Goal: Information Seeking & Learning: Learn about a topic

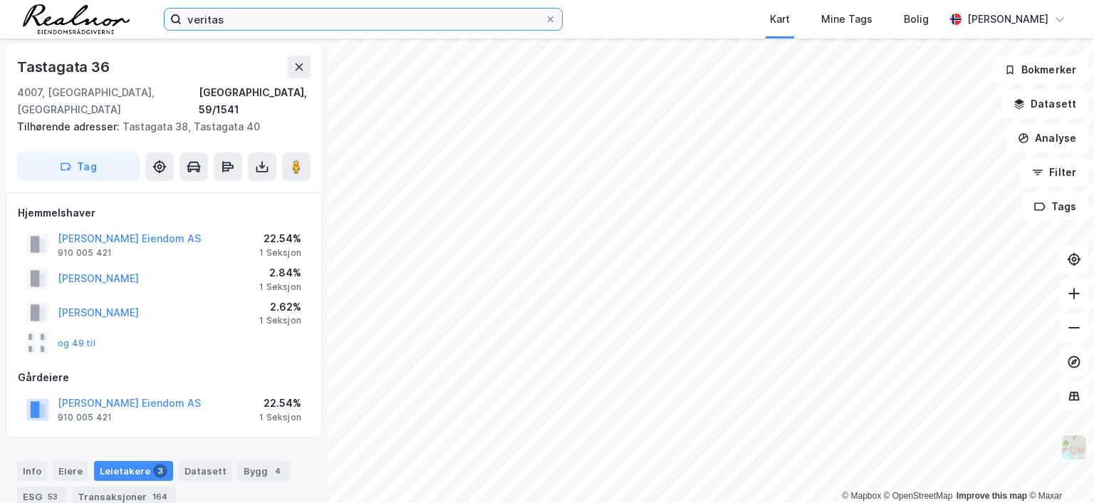
scroll to position [1, 0]
drag, startPoint x: 0, startPoint y: 0, endPoint x: 242, endPoint y: 16, distance: 242.6
click at [242, 16] on input "veritas" at bounding box center [363, 19] width 363 height 21
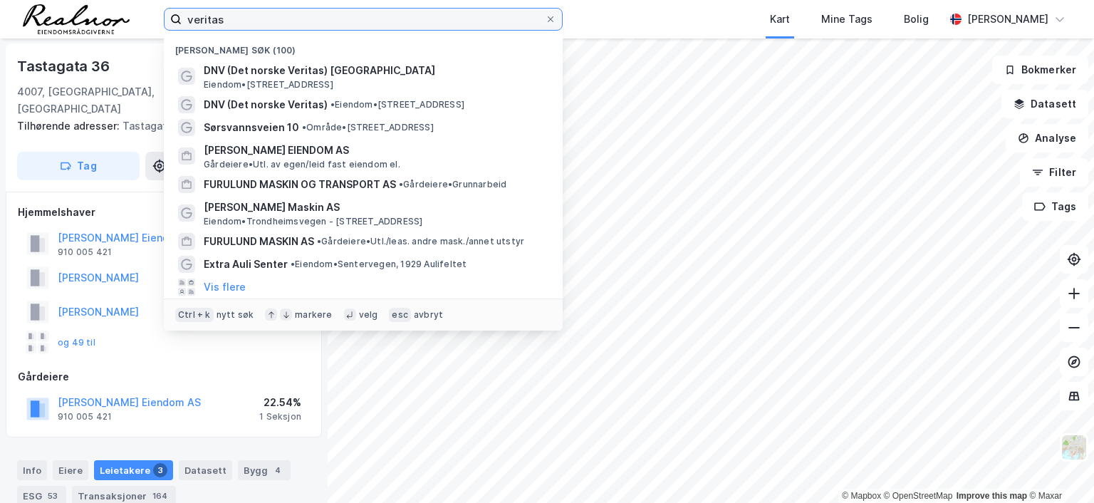
drag, startPoint x: 242, startPoint y: 19, endPoint x: 119, endPoint y: 6, distance: 123.9
click at [119, 6] on div "veritas Nylige søk (100) DNV (Det norske Veritas) [GEOGRAPHIC_DATA] Eiendom • […" at bounding box center [547, 19] width 1094 height 38
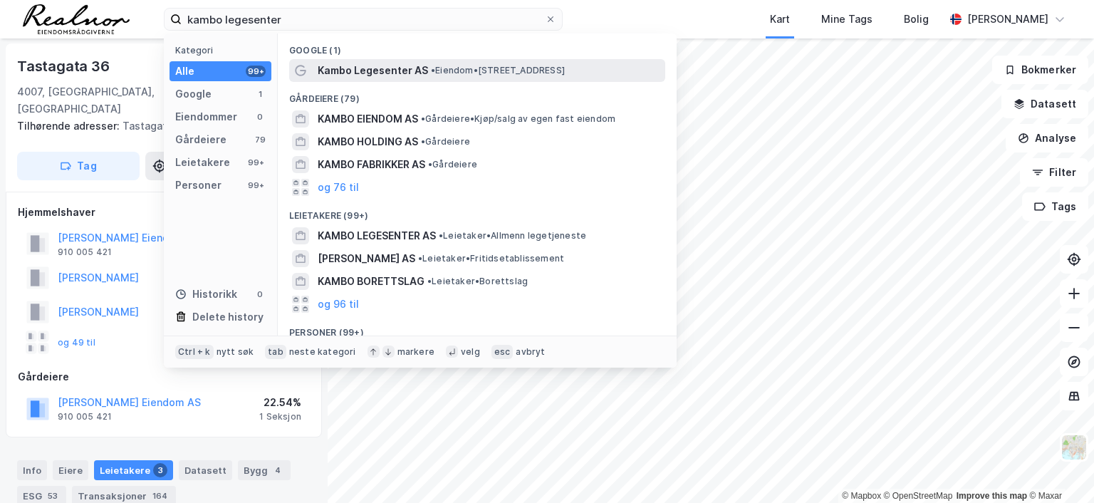
click at [472, 68] on span "• Eiendom • [STREET_ADDRESS]" at bounding box center [498, 70] width 134 height 11
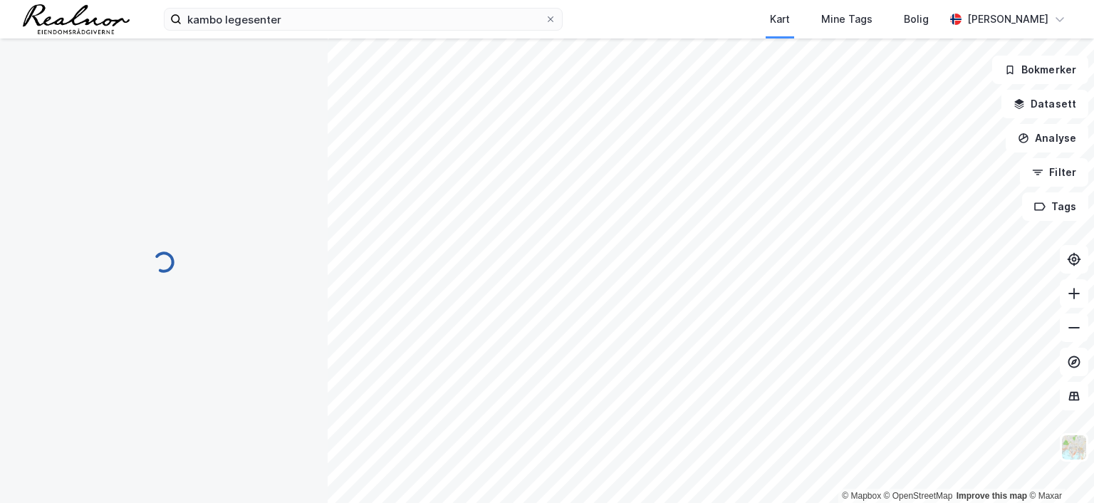
scroll to position [1, 0]
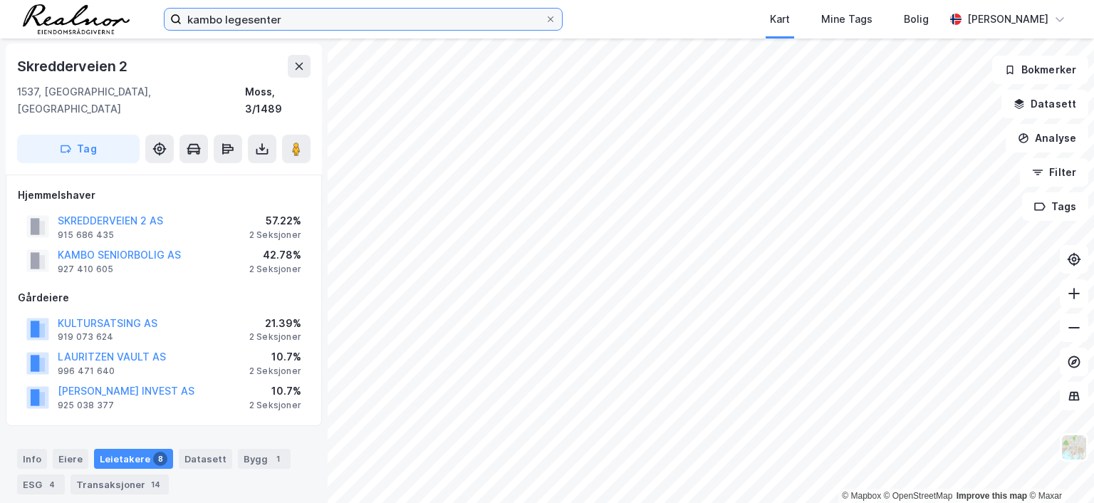
click at [298, 23] on input "kambo legesenter" at bounding box center [363, 19] width 363 height 21
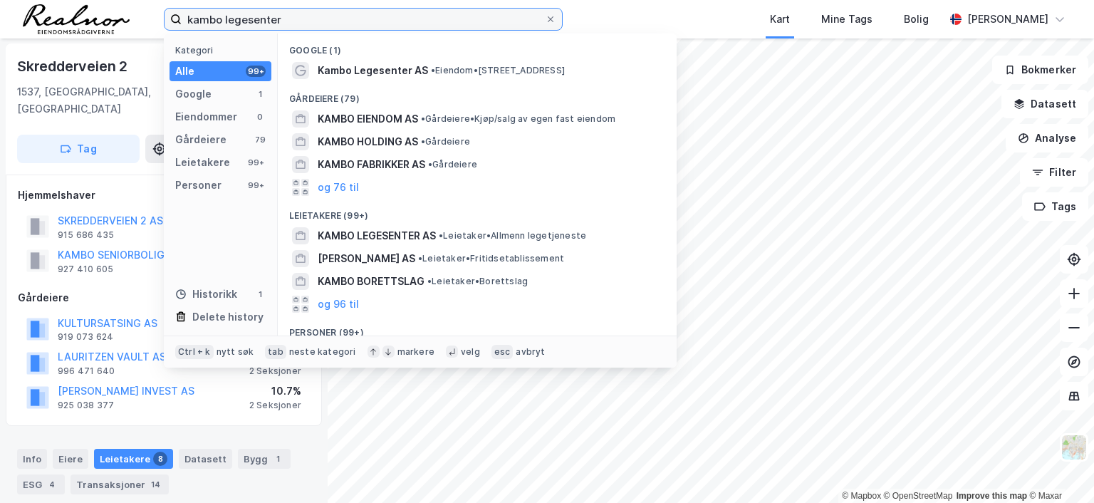
drag, startPoint x: 298, startPoint y: 23, endPoint x: 87, endPoint y: 7, distance: 212.1
click at [88, 8] on div "kambo legesenter Kategori Alle 99+ Google 1 Eiendommer 0 Gårdeiere 79 Leietaker…" at bounding box center [547, 19] width 1094 height 38
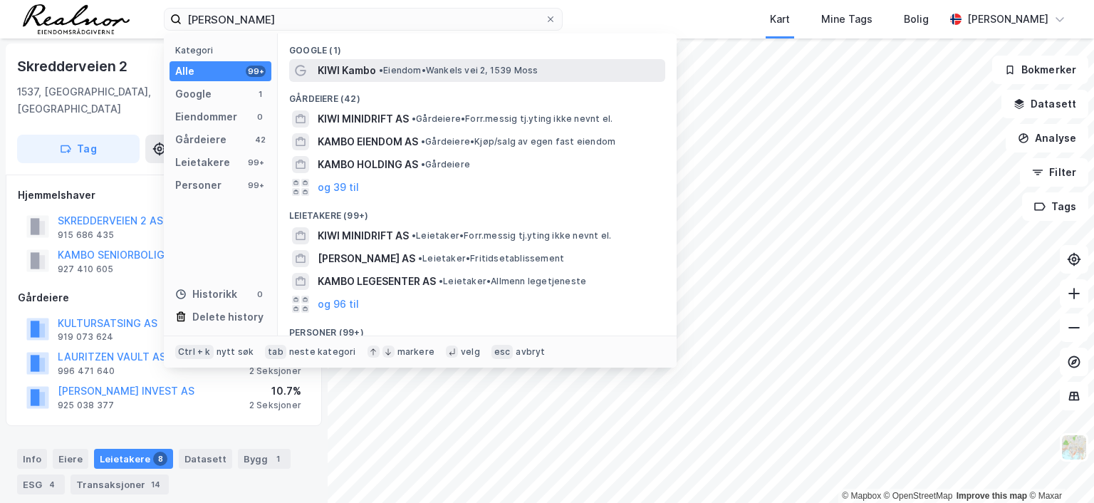
click at [423, 66] on span "• [PERSON_NAME] vei 2, 1539 Moss" at bounding box center [459, 70] width 160 height 11
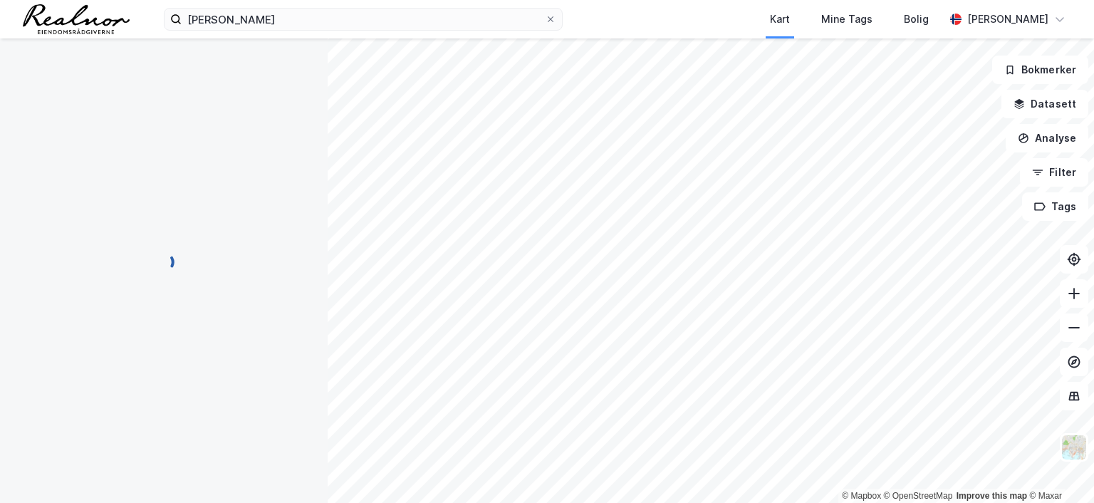
scroll to position [1, 0]
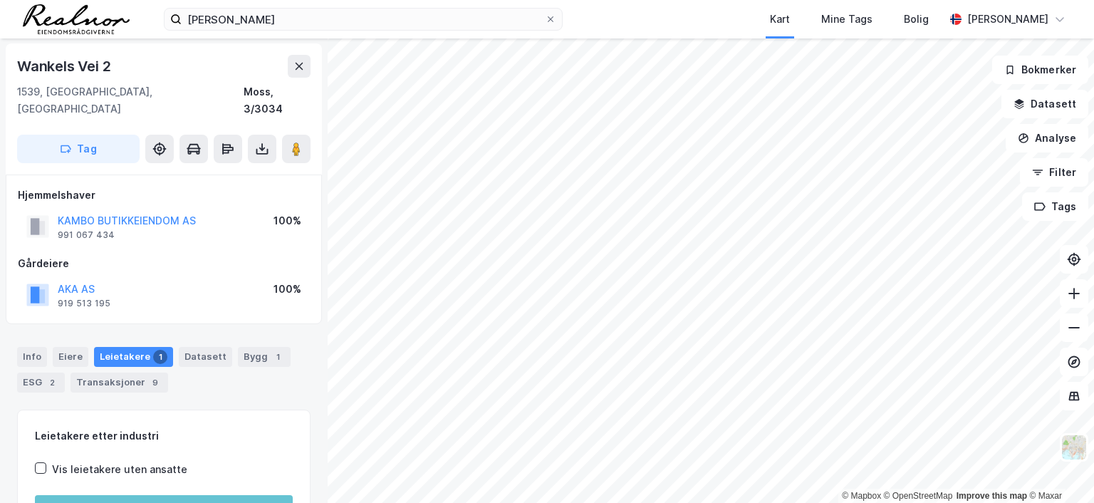
scroll to position [1, 0]
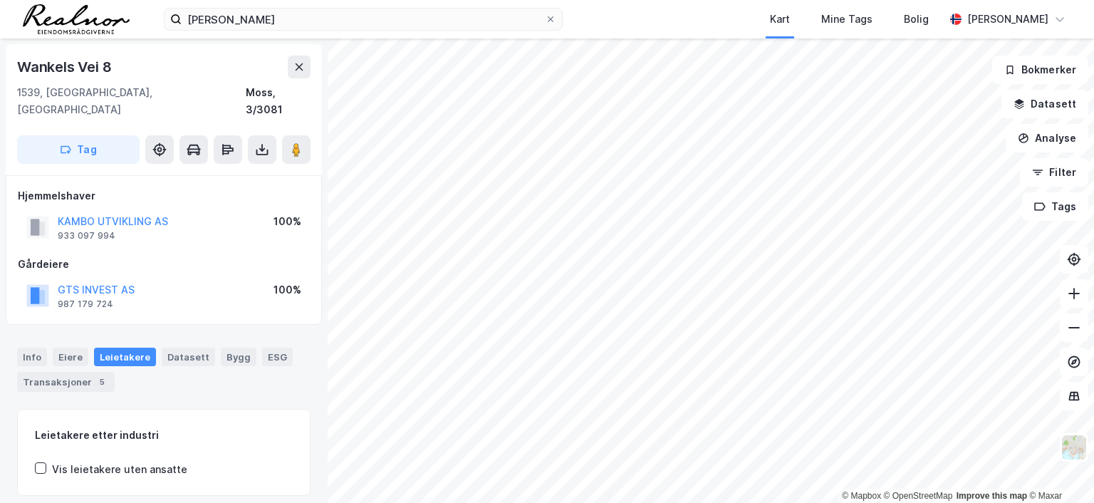
scroll to position [1, 0]
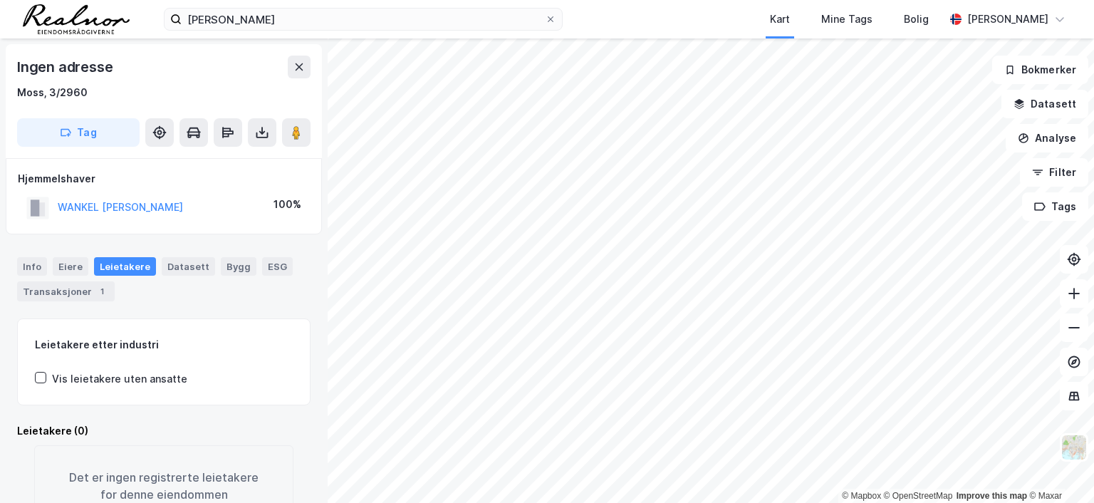
scroll to position [1, 0]
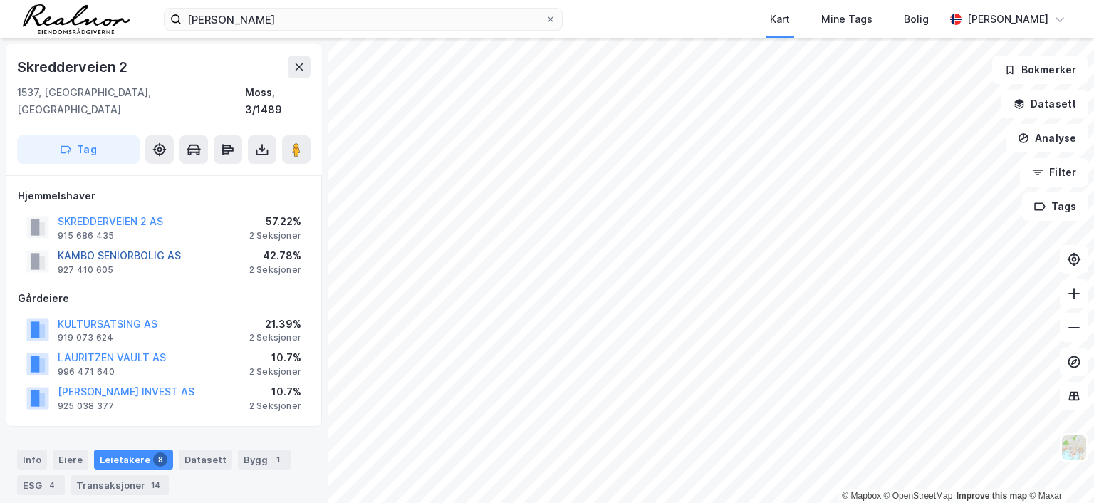
click at [0, 0] on button "KAMBO SENIORBOLIG AS" at bounding box center [0, 0] width 0 height 0
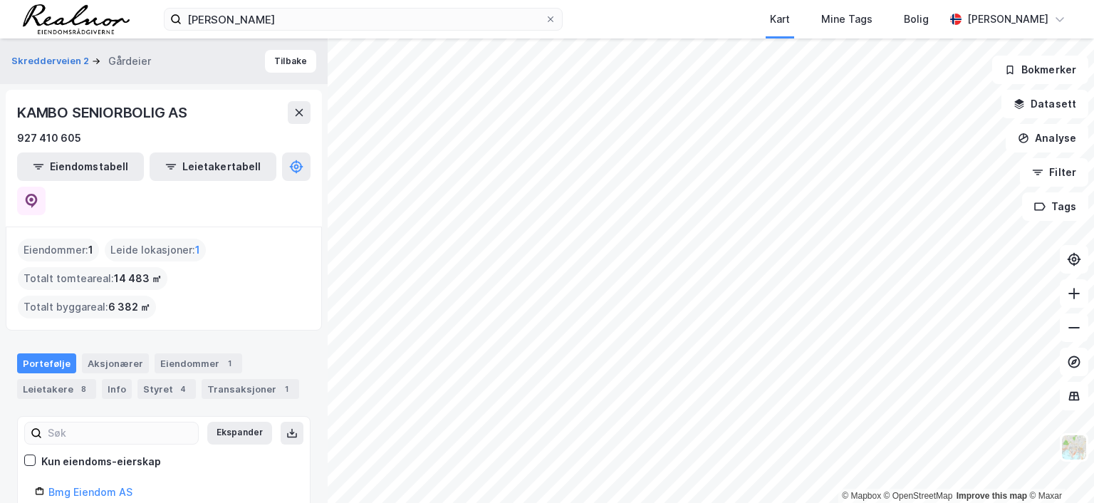
scroll to position [43, 0]
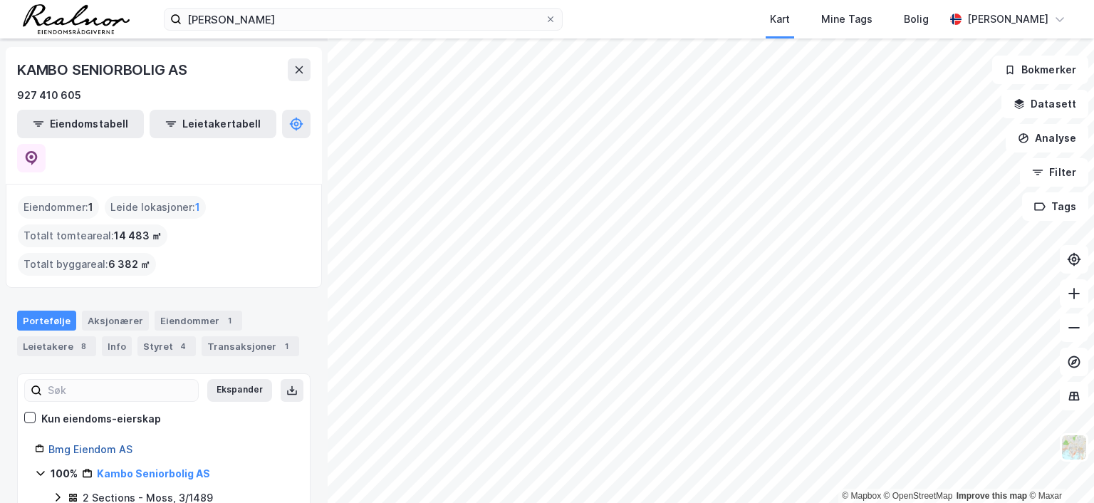
click at [120, 443] on link "Bmg Eiendom AS" at bounding box center [90, 449] width 84 height 12
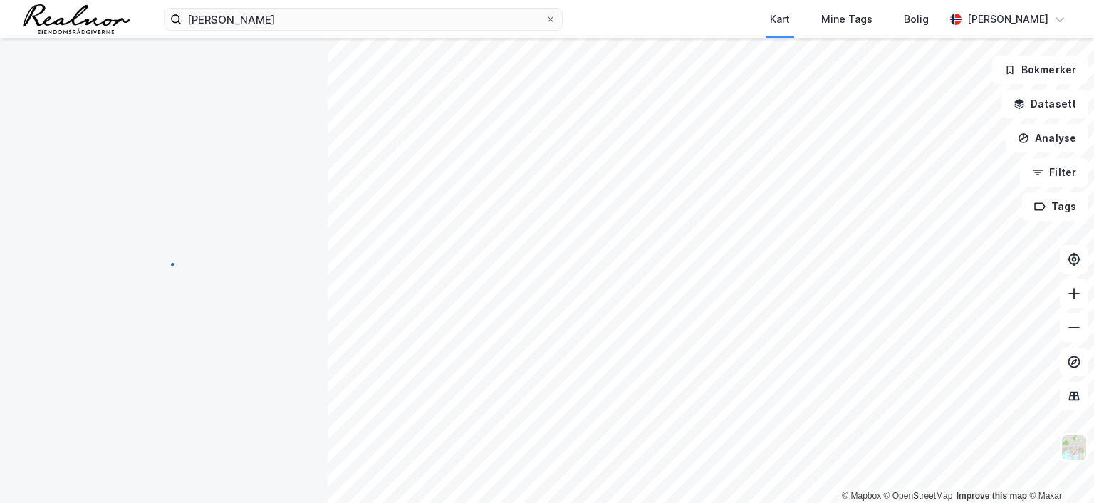
scroll to position [0, 0]
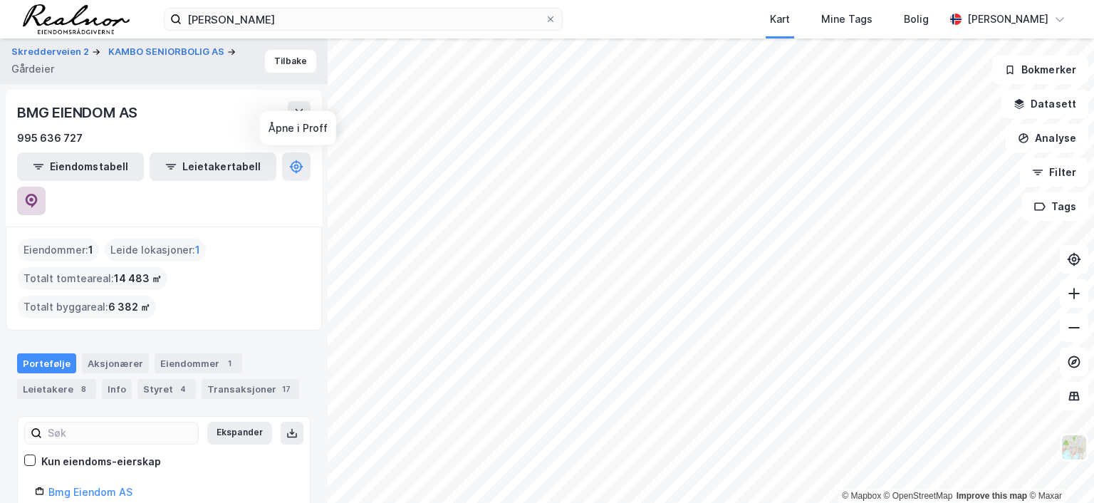
click at [33, 197] on icon at bounding box center [31, 199] width 4 height 4
click at [277, 59] on button "Tilbake" at bounding box center [290, 61] width 51 height 23
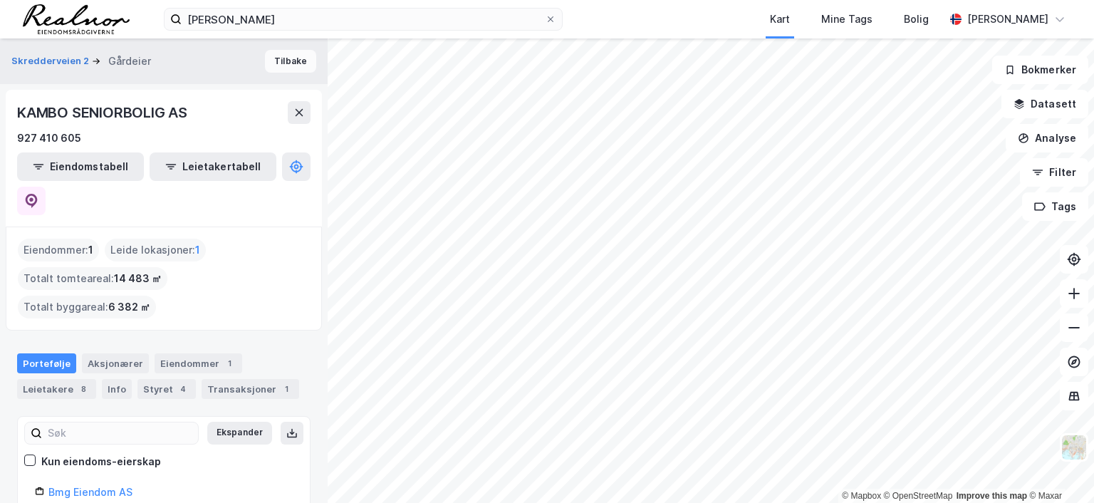
click at [277, 58] on button "Tilbake" at bounding box center [290, 61] width 51 height 23
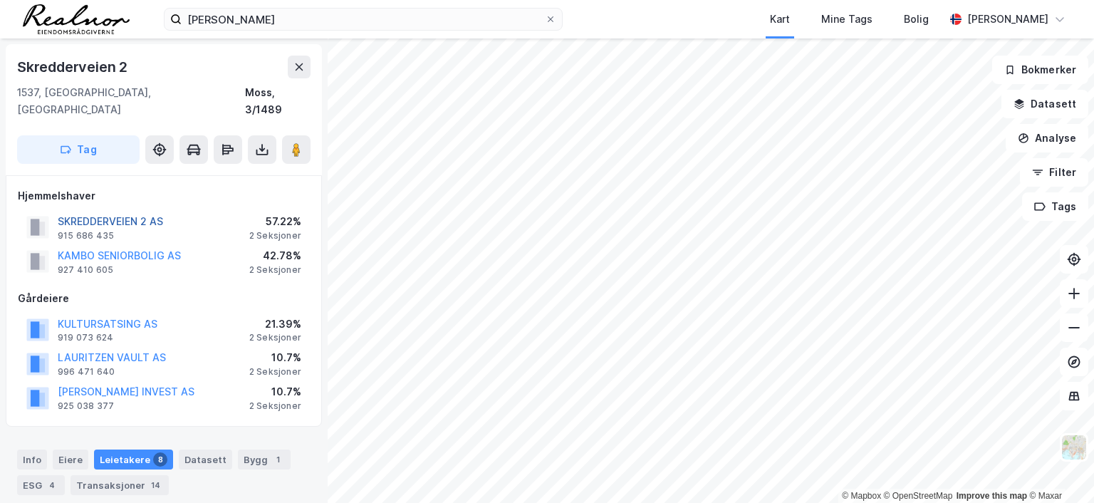
click at [0, 0] on button "SKREDDERVEIEN 2 AS" at bounding box center [0, 0] width 0 height 0
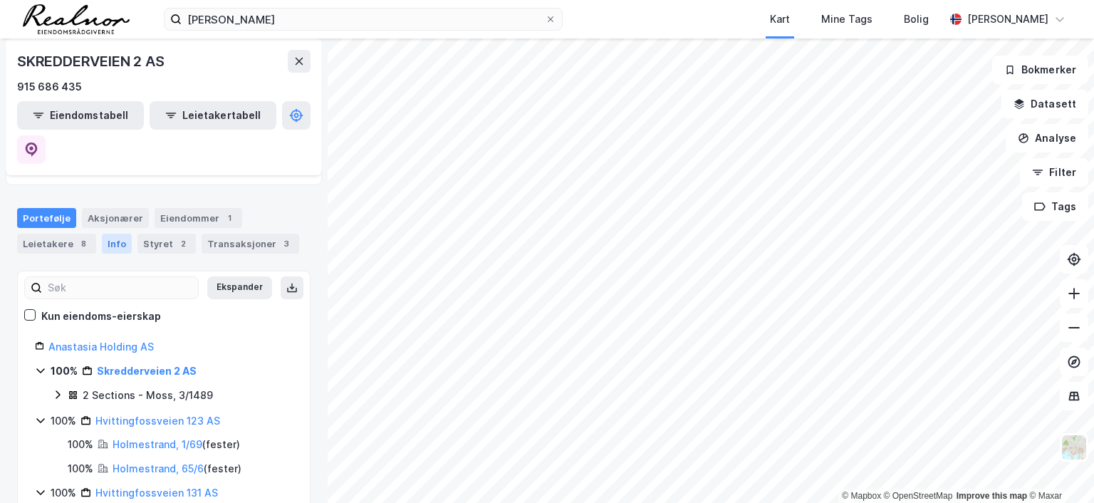
scroll to position [71, 0]
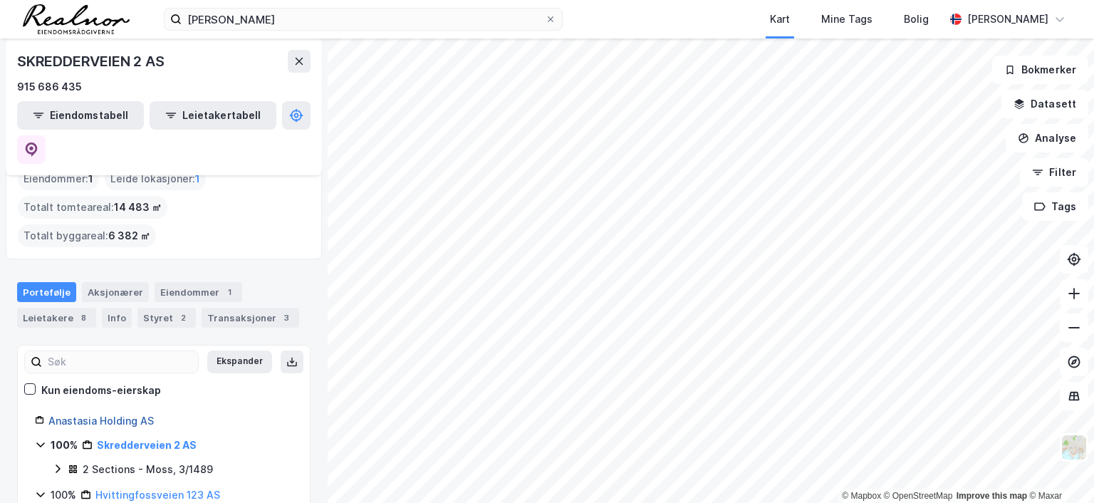
click at [117, 414] on link "Anastasia Holding AS" at bounding box center [100, 420] width 105 height 12
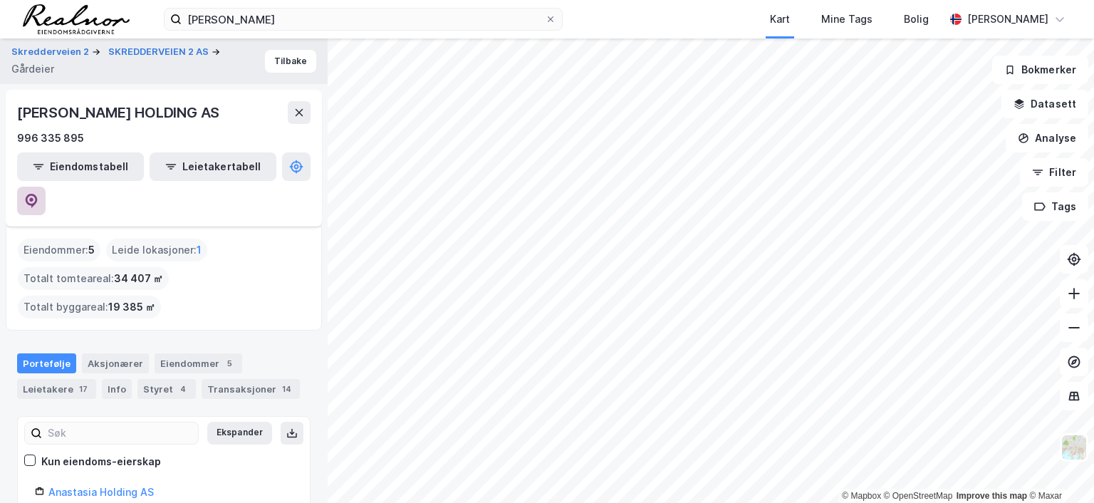
click at [38, 194] on icon at bounding box center [31, 201] width 14 height 14
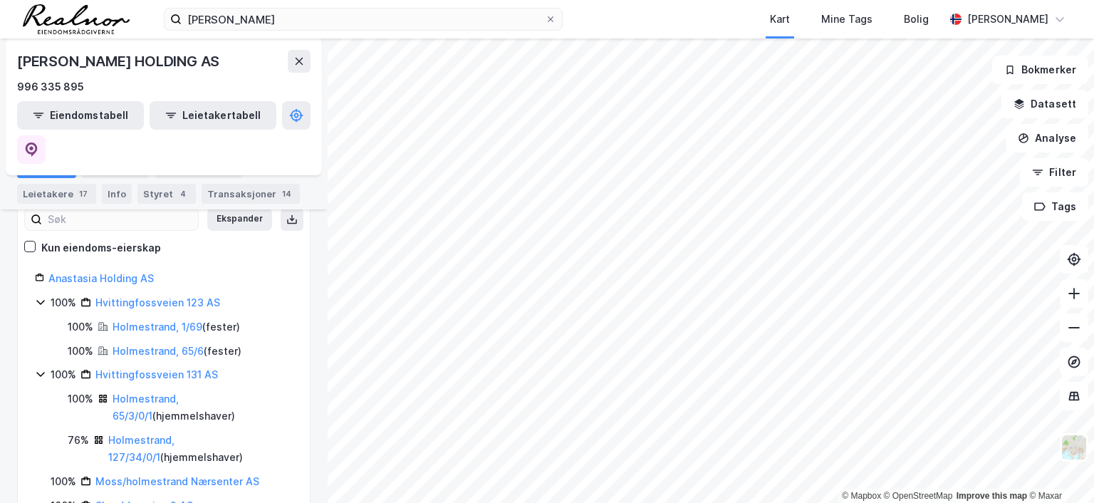
scroll to position [222, 0]
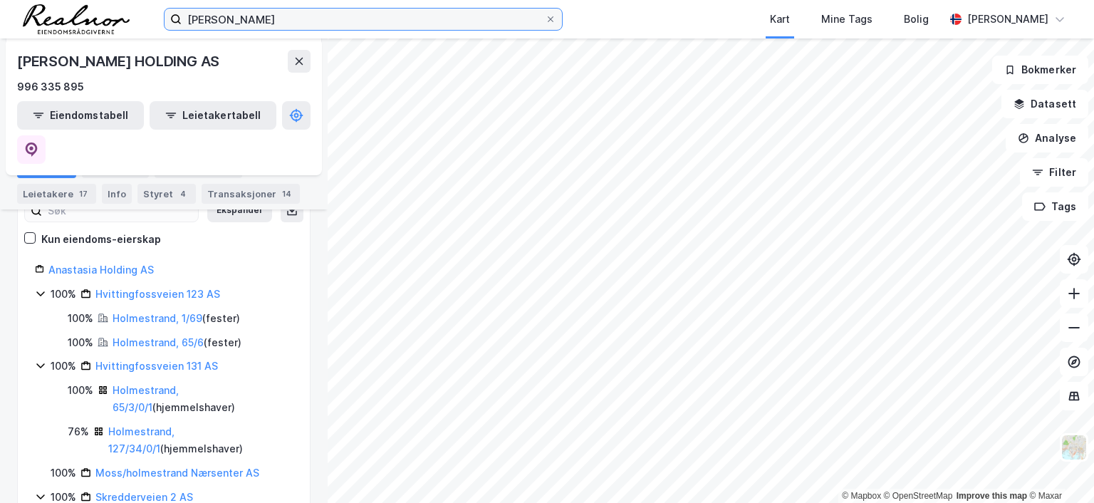
click at [262, 21] on input "[PERSON_NAME]" at bounding box center [363, 19] width 363 height 21
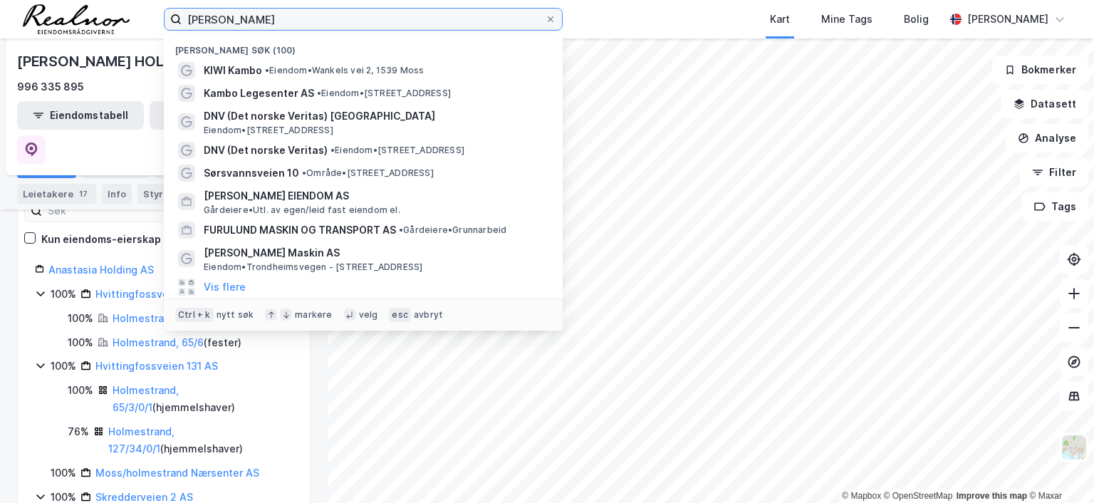
drag, startPoint x: 262, startPoint y: 21, endPoint x: 94, endPoint y: 15, distance: 168.2
click at [94, 15] on div "kiwi kambo Nylige søk (100) KIWI Kambo • Eiendom • [STREET_ADDRESS] Kambo Leges…" at bounding box center [547, 19] width 1094 height 38
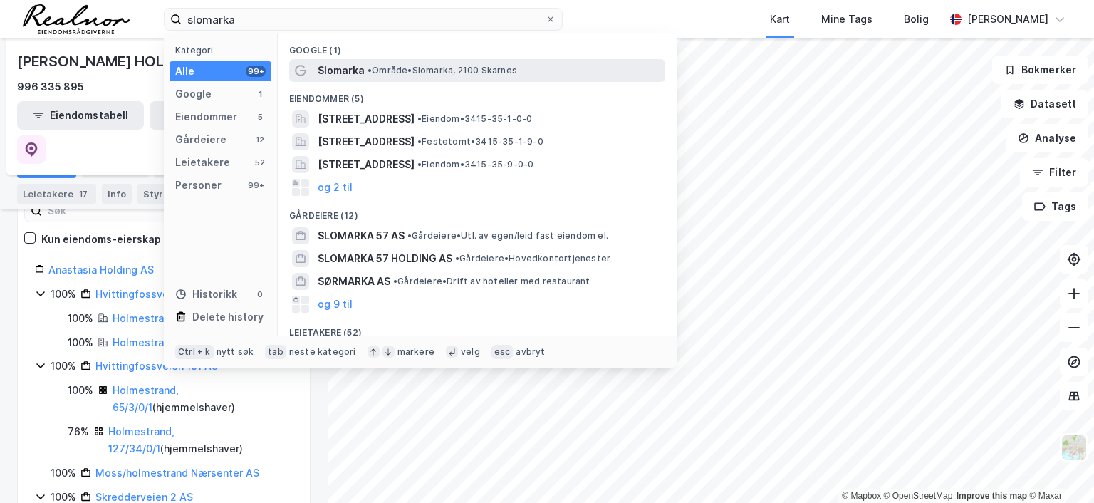
click at [492, 71] on span "• Område • Slomarka, 2100 Skarnes" at bounding box center [442, 70] width 150 height 11
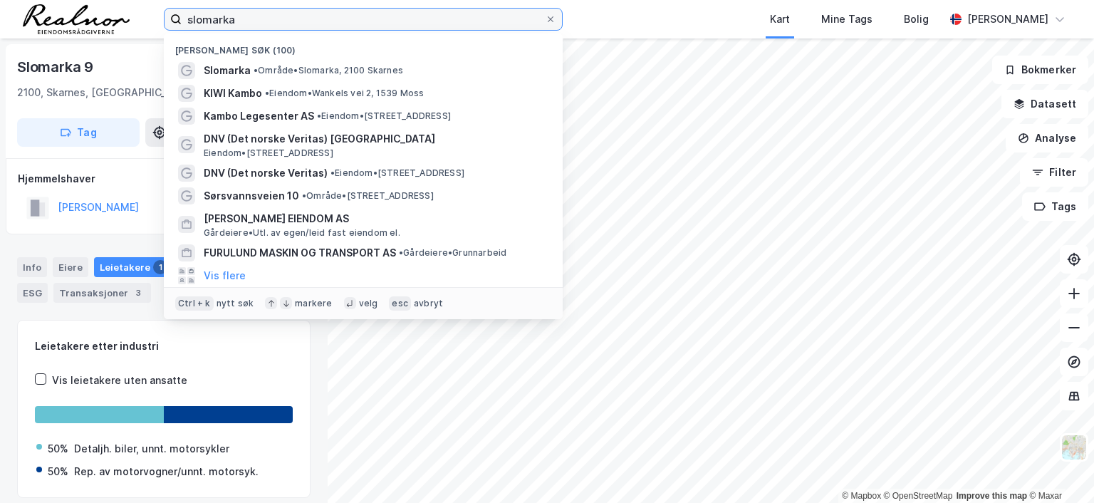
click at [265, 15] on input "slomarka" at bounding box center [363, 19] width 363 height 21
drag, startPoint x: 265, startPoint y: 16, endPoint x: 157, endPoint y: 20, distance: 108.3
click at [157, 20] on div "slomarka Nylige søk (100) Slomarka • Område • Slomarka, 2100 Skarnes KIWI Kambo…" at bounding box center [547, 19] width 1094 height 38
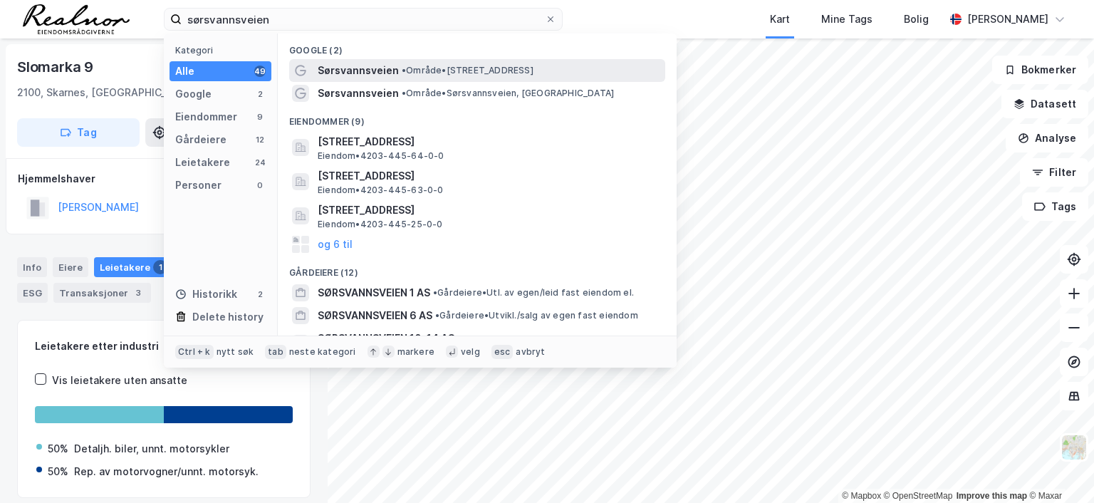
click at [434, 71] on span "• Område • [STREET_ADDRESS]" at bounding box center [468, 70] width 132 height 11
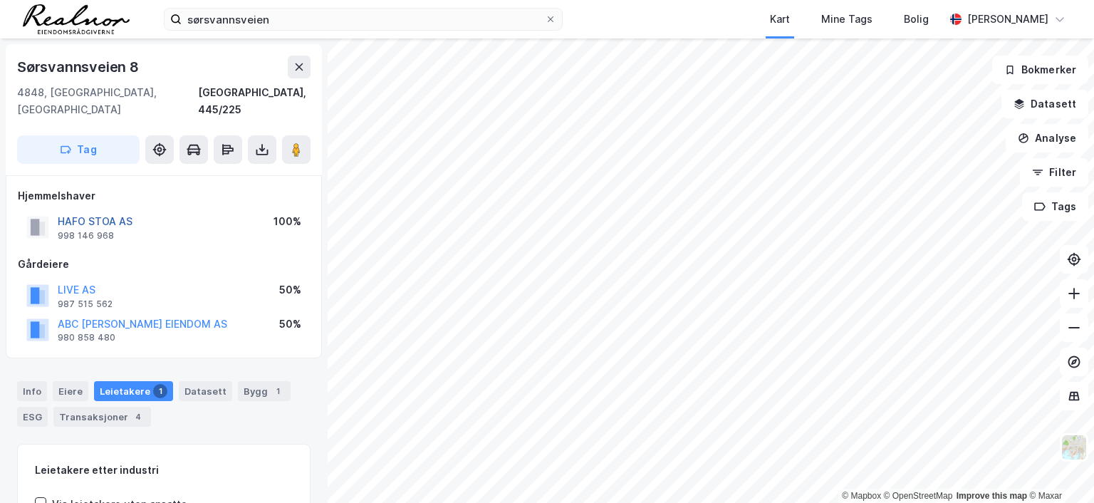
click at [0, 0] on button "HAFO STOA AS" at bounding box center [0, 0] width 0 height 0
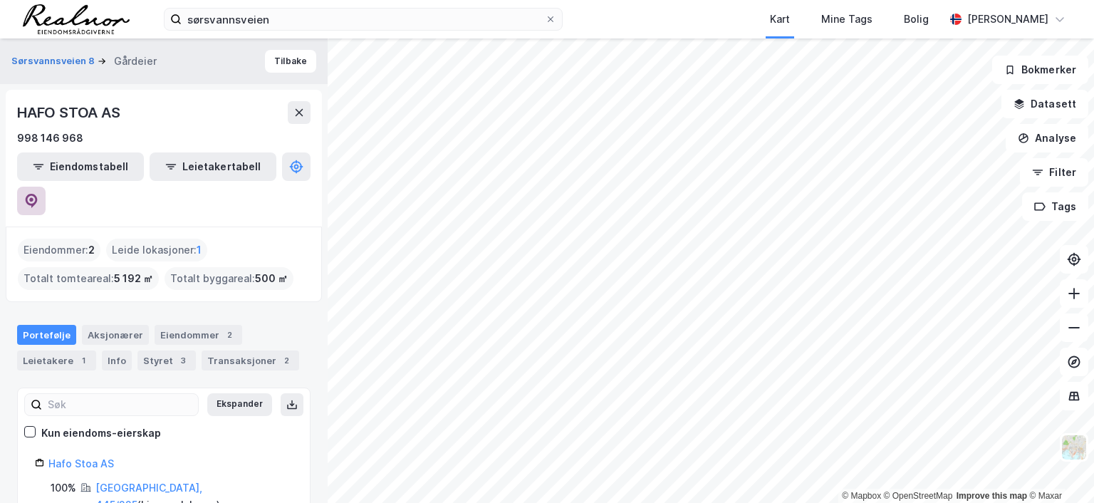
click at [33, 197] on icon at bounding box center [31, 199] width 4 height 4
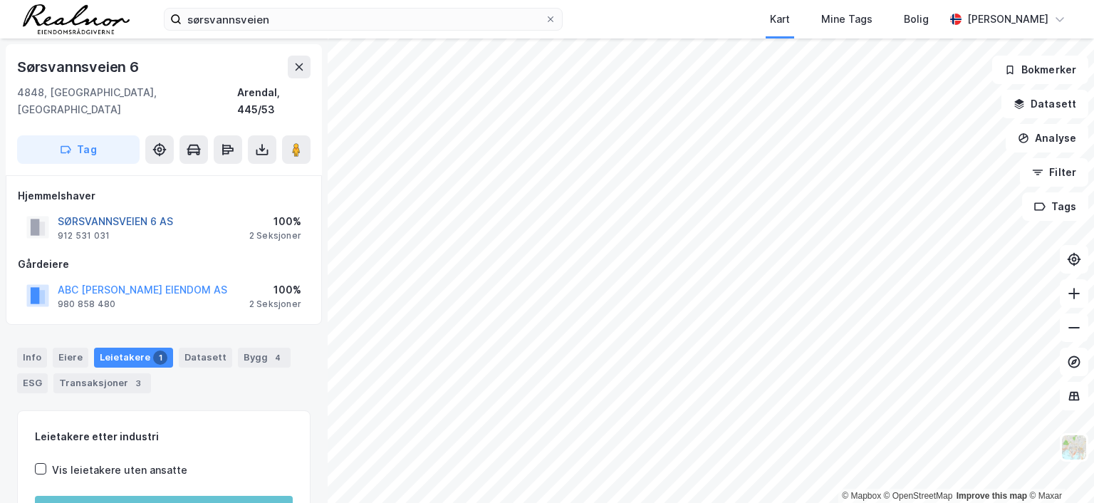
click at [0, 0] on button "SØRSVANNSVEIEN 6 AS" at bounding box center [0, 0] width 0 height 0
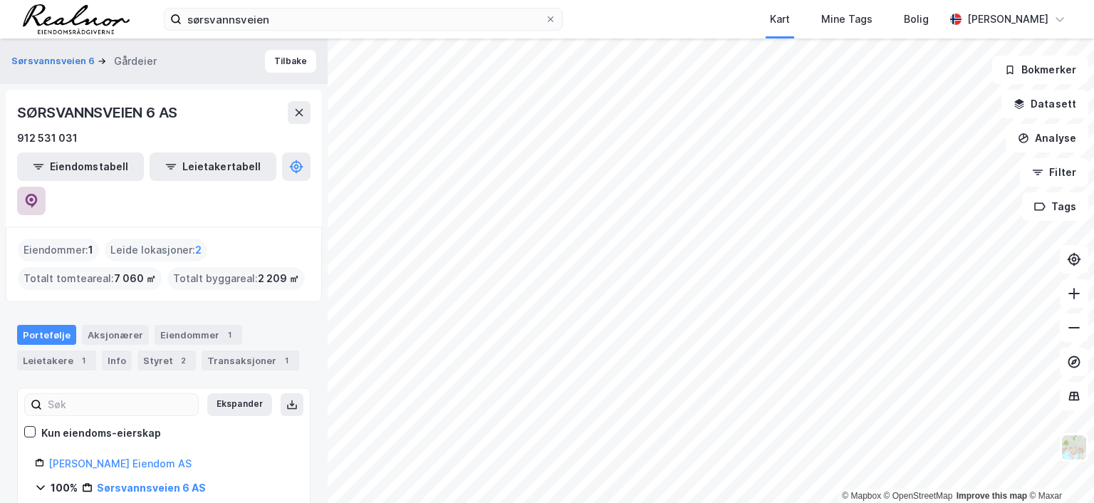
click at [38, 194] on icon at bounding box center [31, 201] width 14 height 14
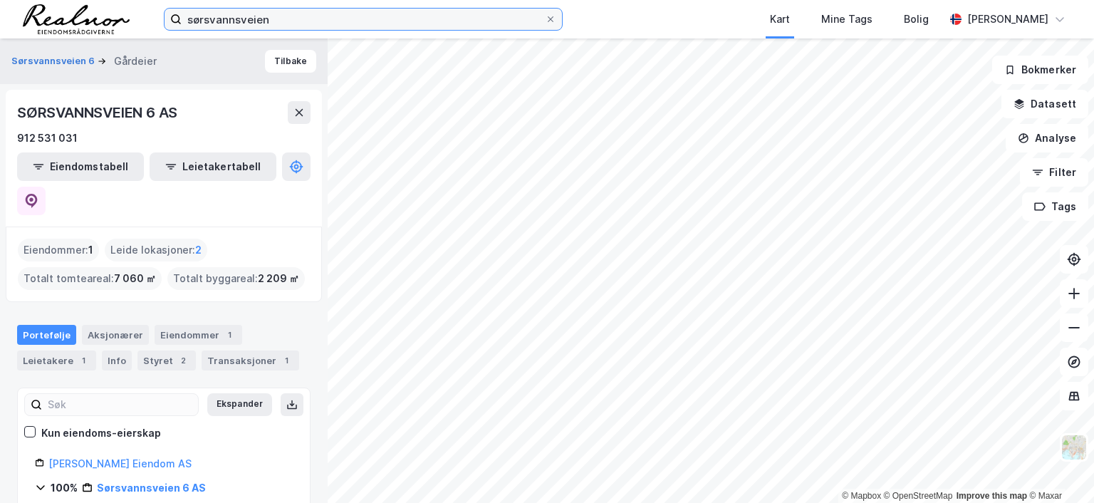
click at [269, 15] on input "sørsvannsveien" at bounding box center [363, 19] width 363 height 21
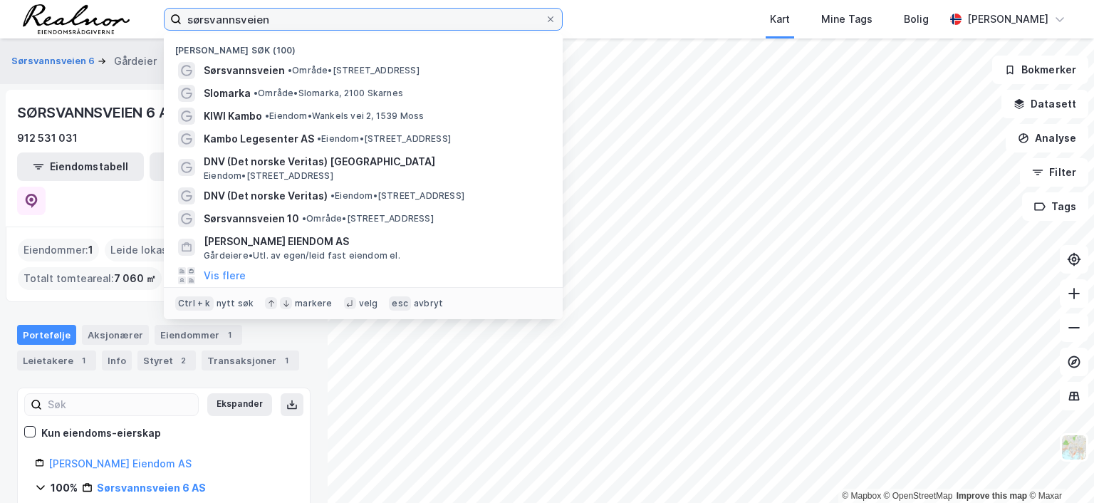
drag, startPoint x: 275, startPoint y: 16, endPoint x: 145, endPoint y: 5, distance: 130.1
click at [145, 5] on div "sørsvannsveien [GEOGRAPHIC_DATA] (100) [GEOGRAPHIC_DATA] • Område • [STREET_ADD…" at bounding box center [547, 19] width 1094 height 38
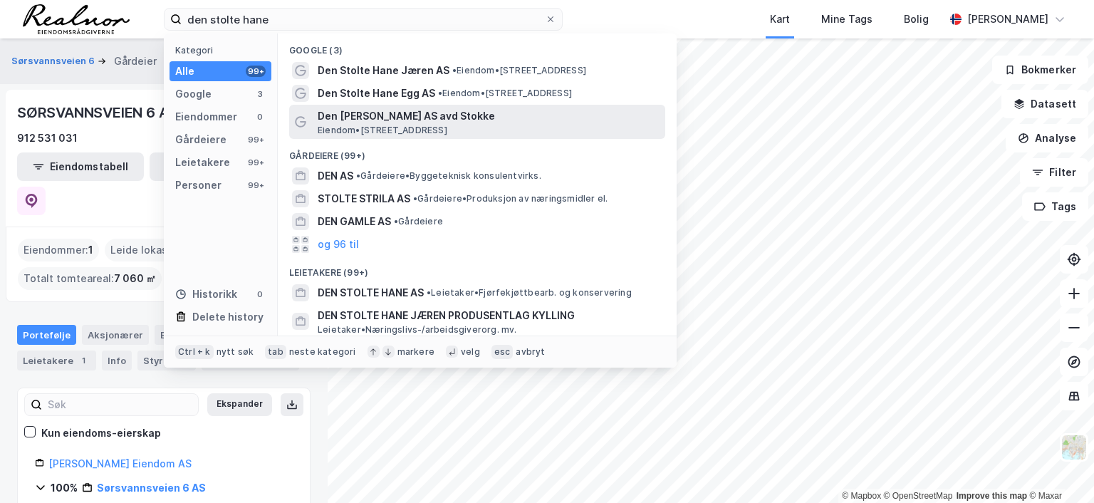
click at [427, 117] on span "Den [PERSON_NAME] AS avd Stokke" at bounding box center [489, 116] width 342 height 17
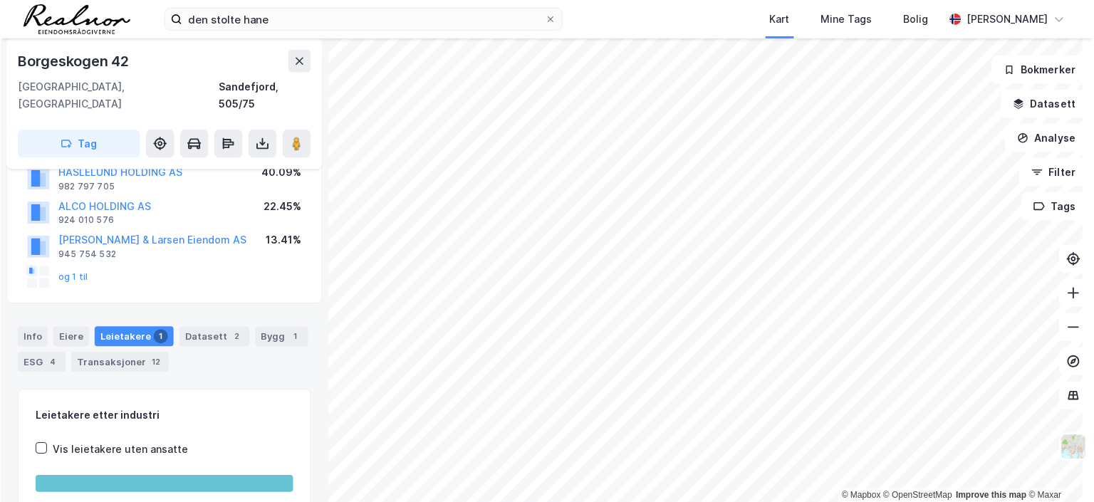
scroll to position [56, 0]
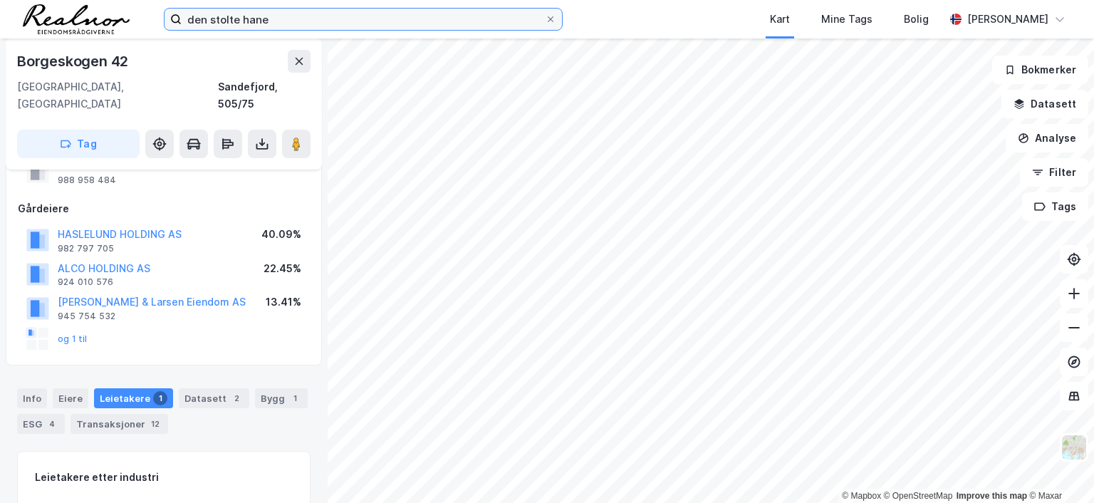
drag, startPoint x: 279, startPoint y: 16, endPoint x: 286, endPoint y: 21, distance: 8.7
click at [279, 16] on input "den stolte hane" at bounding box center [363, 19] width 363 height 21
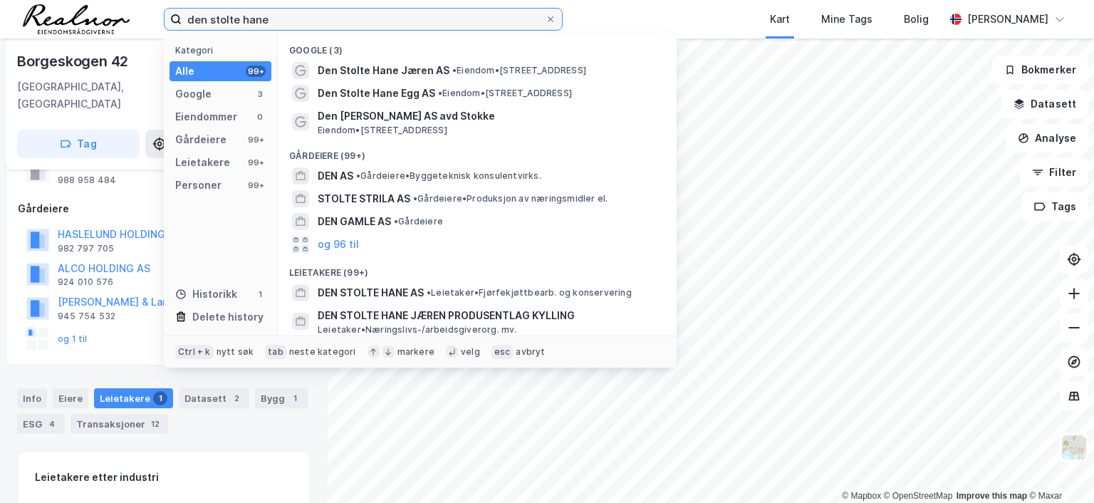
drag, startPoint x: 294, startPoint y: 23, endPoint x: 146, endPoint y: 19, distance: 148.2
click at [146, 19] on div "den stolte hane Kategori Alle 99+ Google 3 Eiendommer 0 Gårdeiere 99+ Leietaker…" at bounding box center [547, 19] width 1094 height 38
type input "sørsvannsveien"
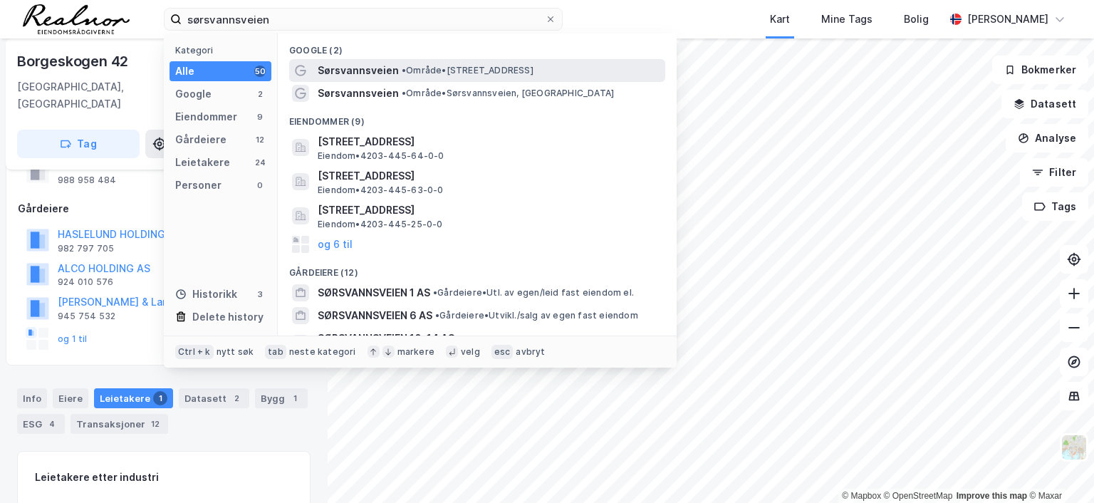
click at [392, 65] on span "Sørsvannsveien" at bounding box center [358, 70] width 81 height 17
